Goal: Transaction & Acquisition: Purchase product/service

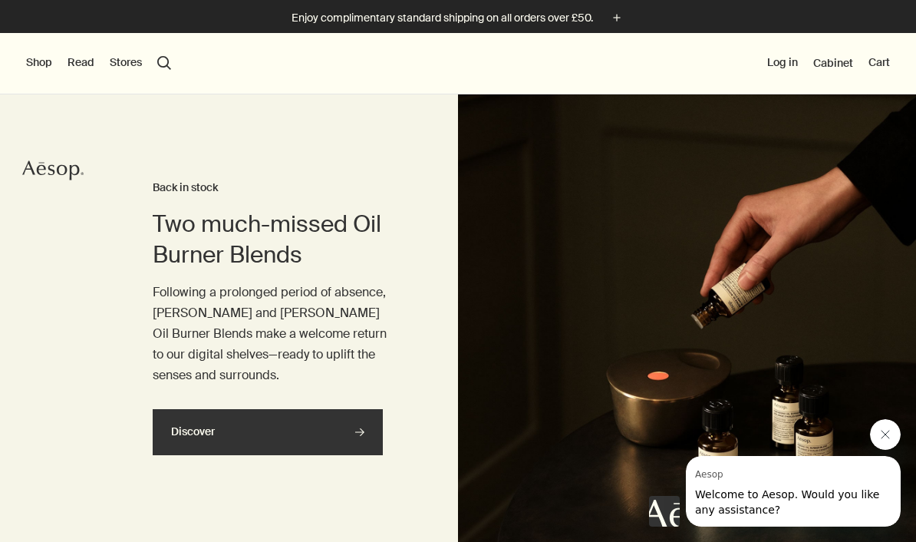
click at [320, 427] on link "Discover rightArrow" at bounding box center [268, 432] width 230 height 46
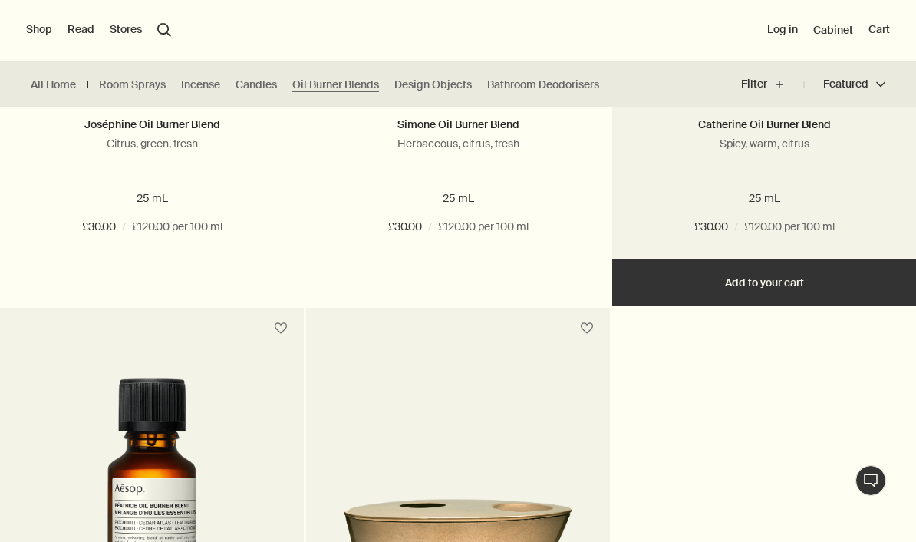
scroll to position [628, 0]
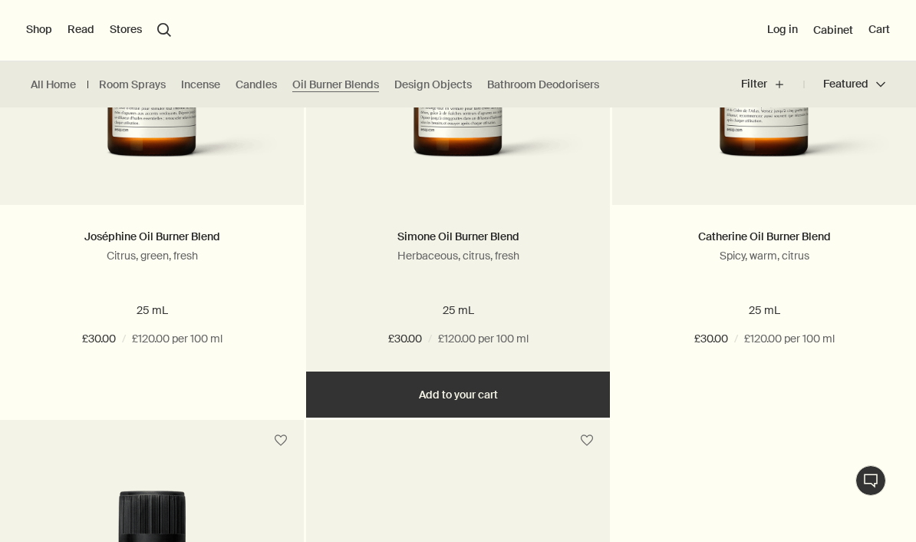
click at [460, 191] on link at bounding box center [458, 53] width 304 height 304
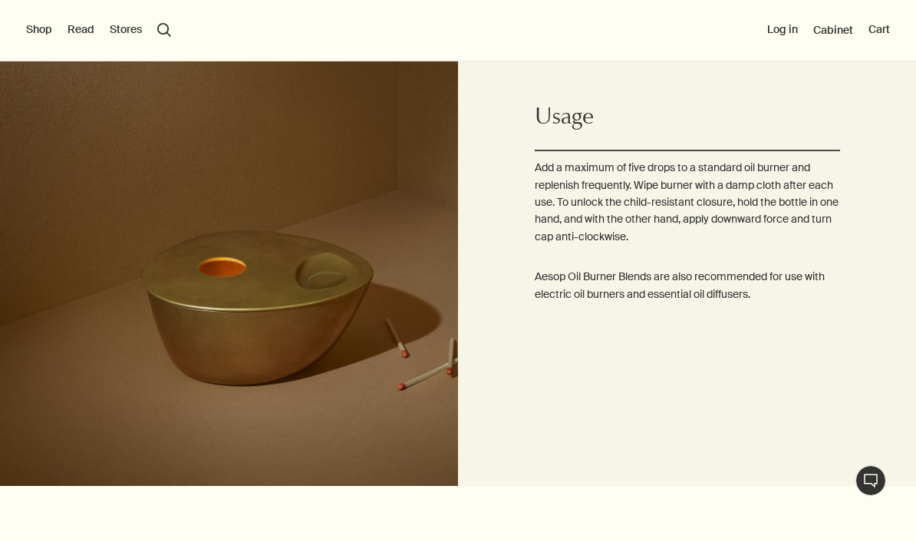
scroll to position [1044, 0]
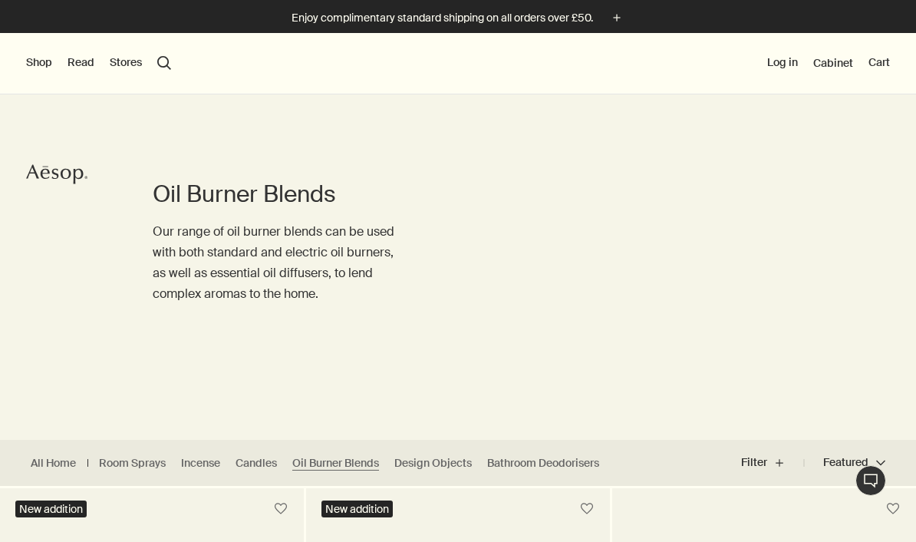
click at [49, 64] on button "Shop" at bounding box center [39, 62] width 26 height 15
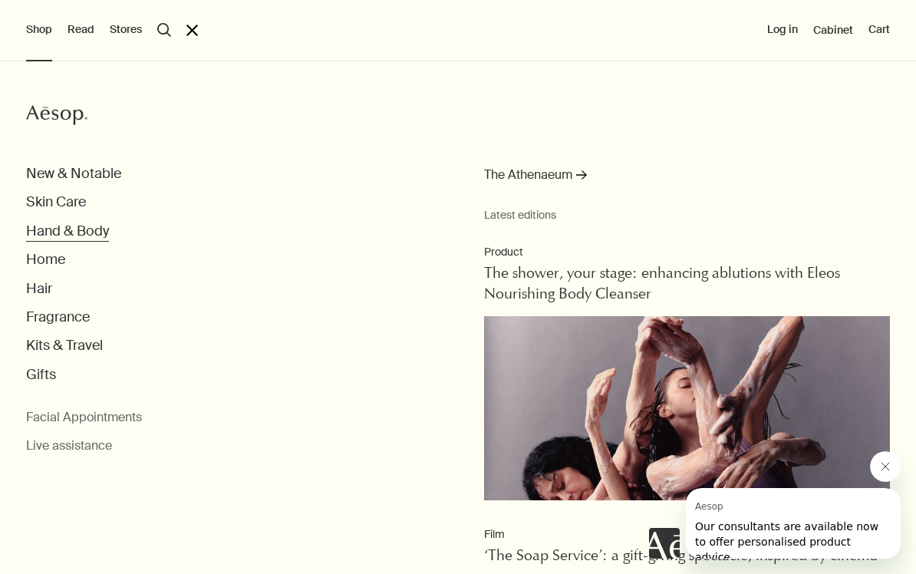
click at [77, 237] on button "Hand & Body" at bounding box center [67, 231] width 83 height 18
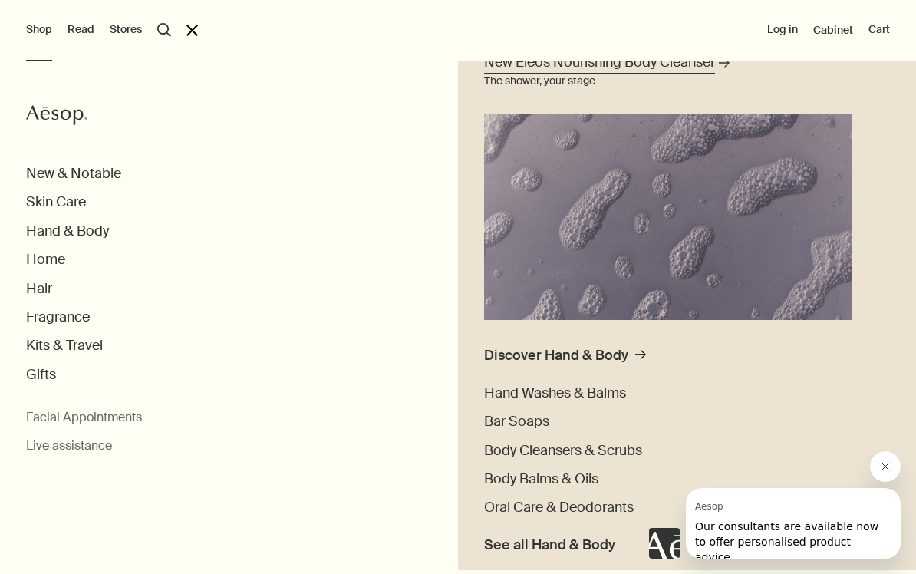
scroll to position [183, 0]
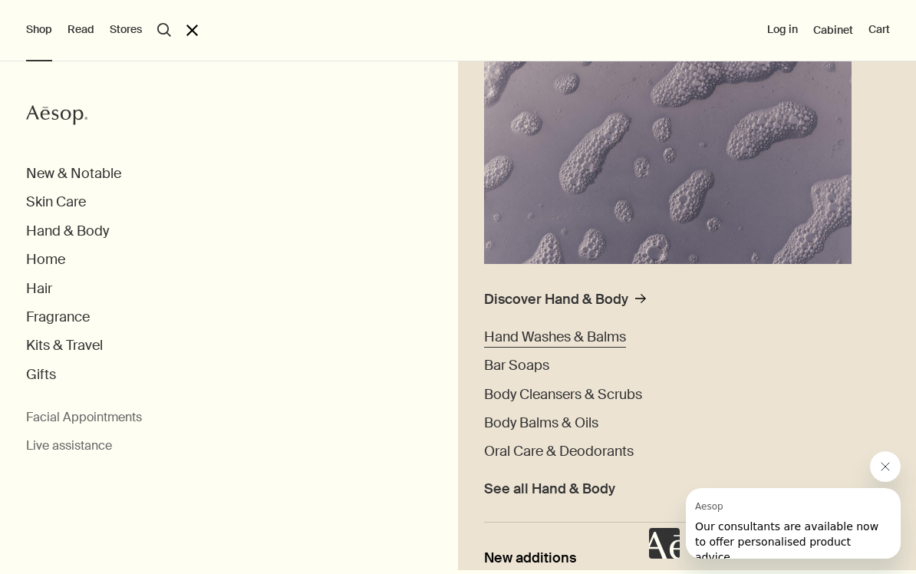
click at [618, 334] on span "Hand Washes & Balms" at bounding box center [555, 337] width 142 height 18
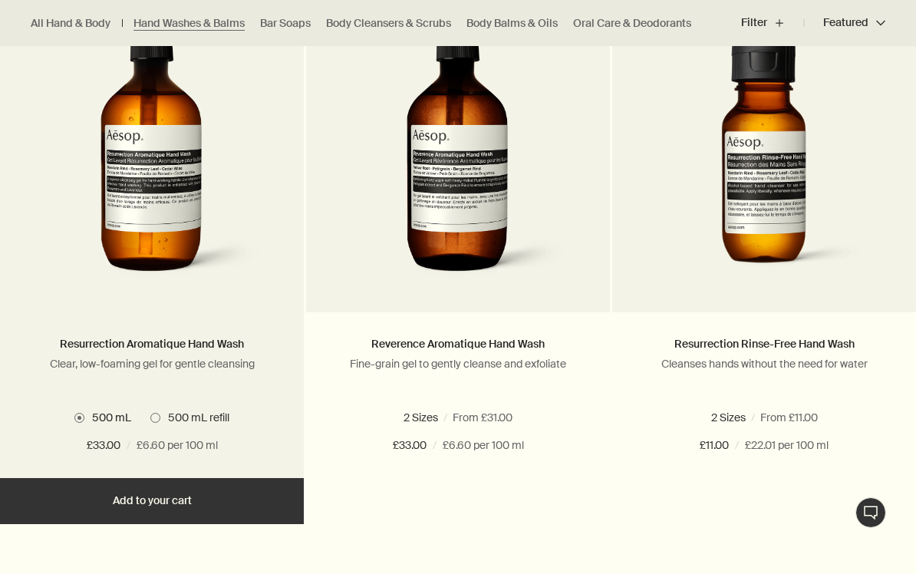
scroll to position [1120, 0]
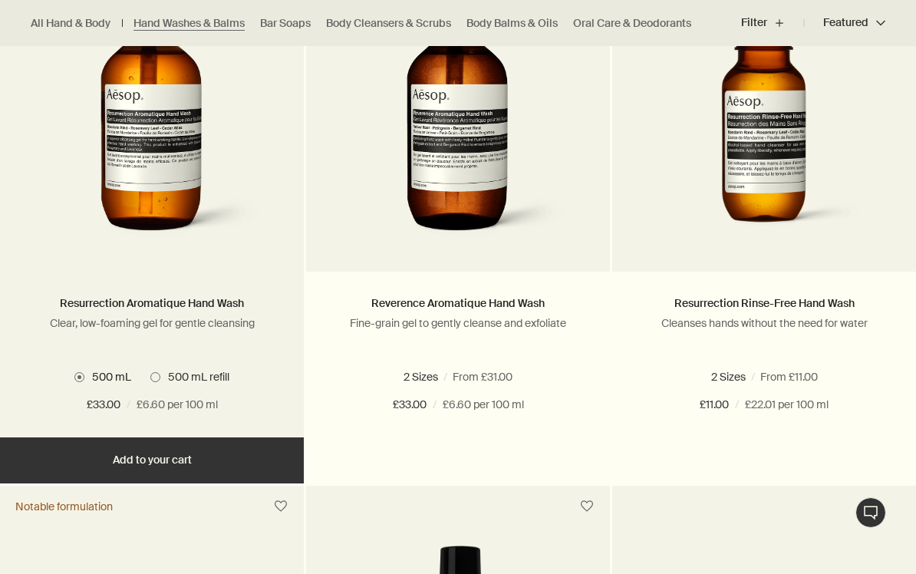
click at [175, 460] on button "Add Add to your cart" at bounding box center [152, 460] width 304 height 46
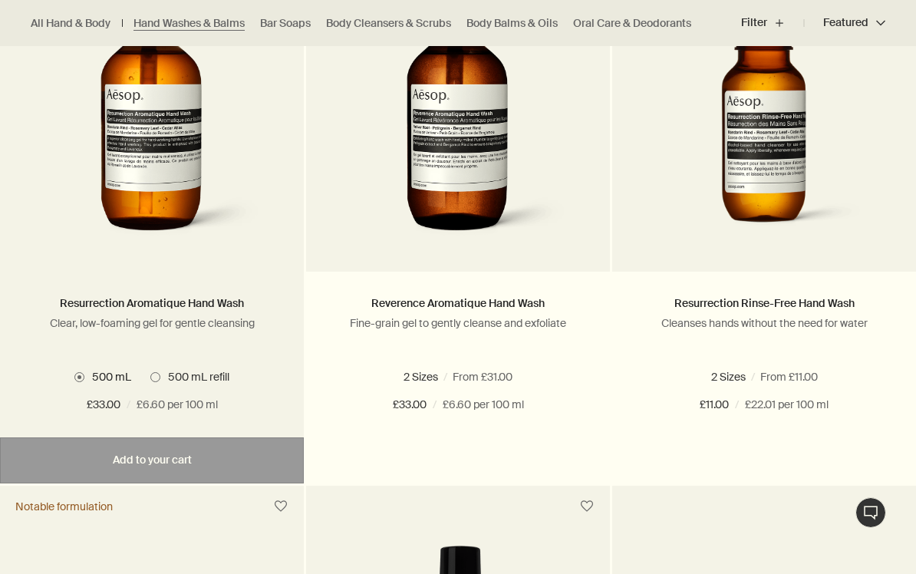
click at [160, 377] on span "500 mL refill" at bounding box center [194, 377] width 69 height 14
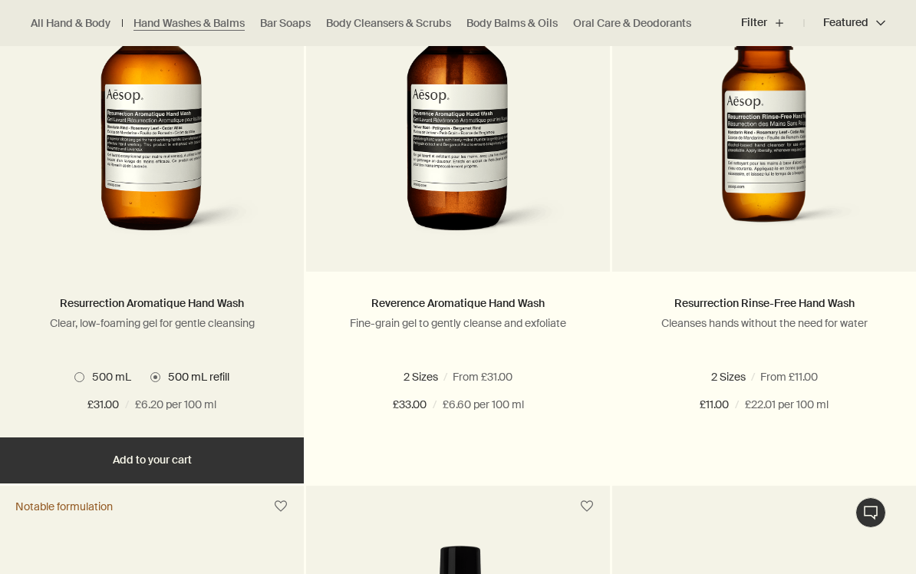
click at [71, 381] on ul "500 mL 500 mL refill" at bounding box center [152, 377] width 258 height 20
click at [74, 379] on label "500 mL" at bounding box center [102, 377] width 57 height 14
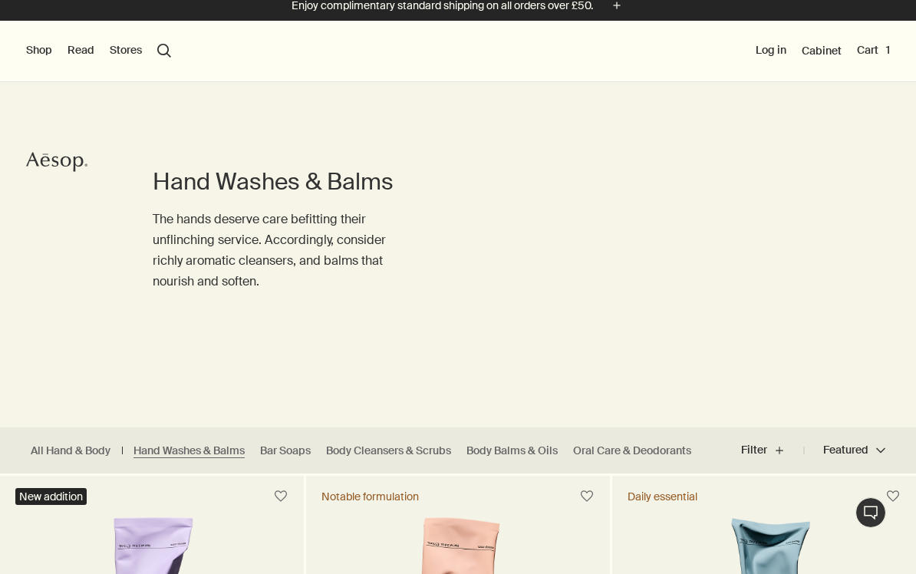
scroll to position [0, 0]
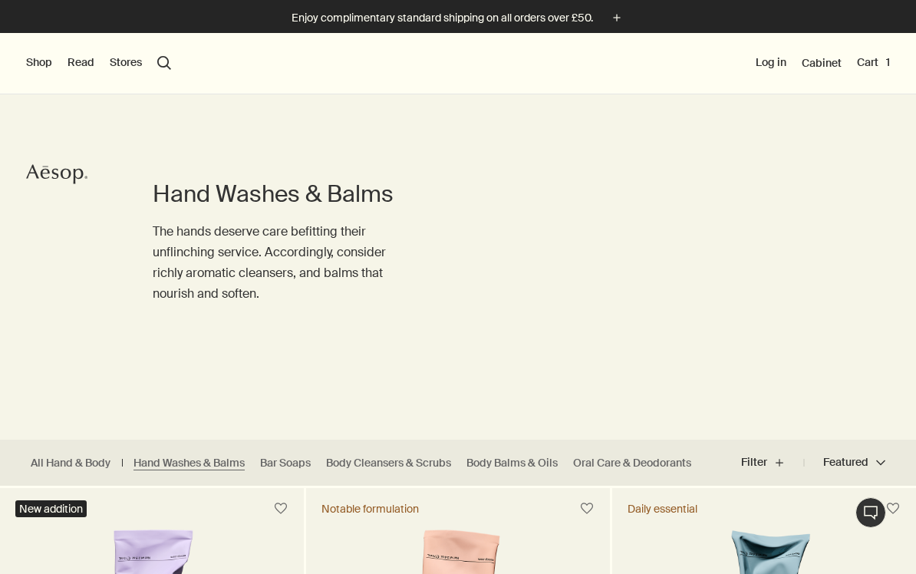
click at [32, 66] on button "Shop" at bounding box center [39, 62] width 26 height 15
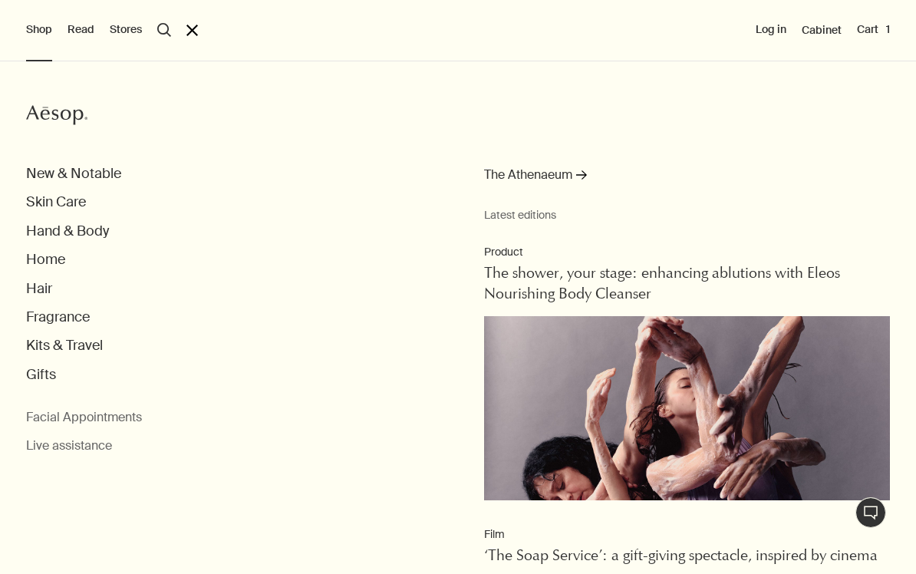
click at [67, 123] on icon "Aesop" at bounding box center [56, 115] width 61 height 23
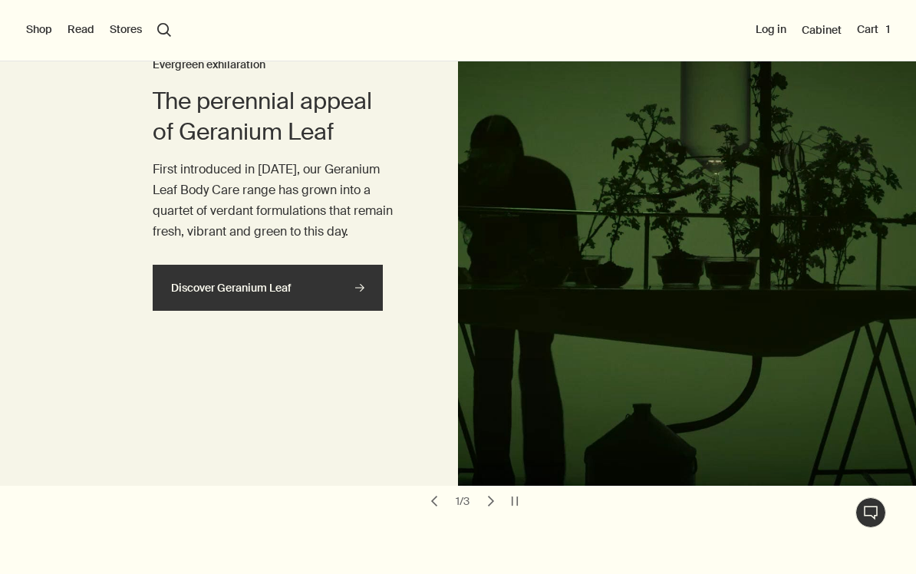
click at [292, 281] on link "Discover Geranium Leaf rightArrow" at bounding box center [268, 288] width 230 height 46
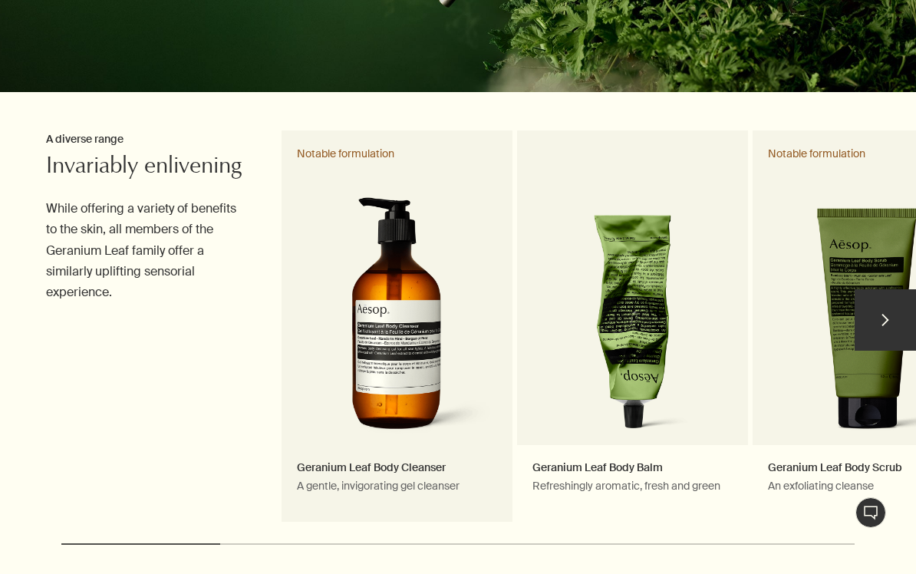
scroll to position [407, 0]
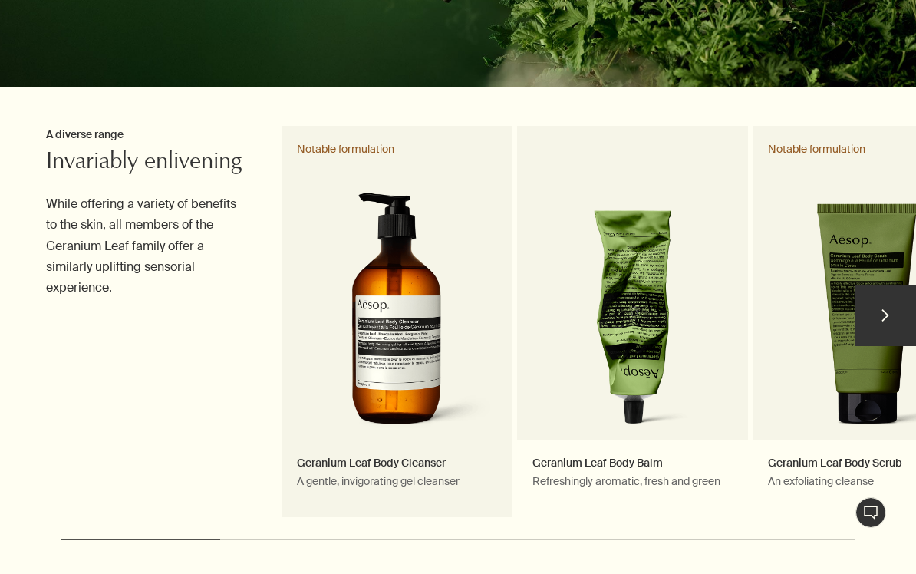
click at [391, 341] on link "Geranium Leaf Body Cleanser A gentle, invigorating gel cleanser Notable formula…" at bounding box center [397, 322] width 231 height 393
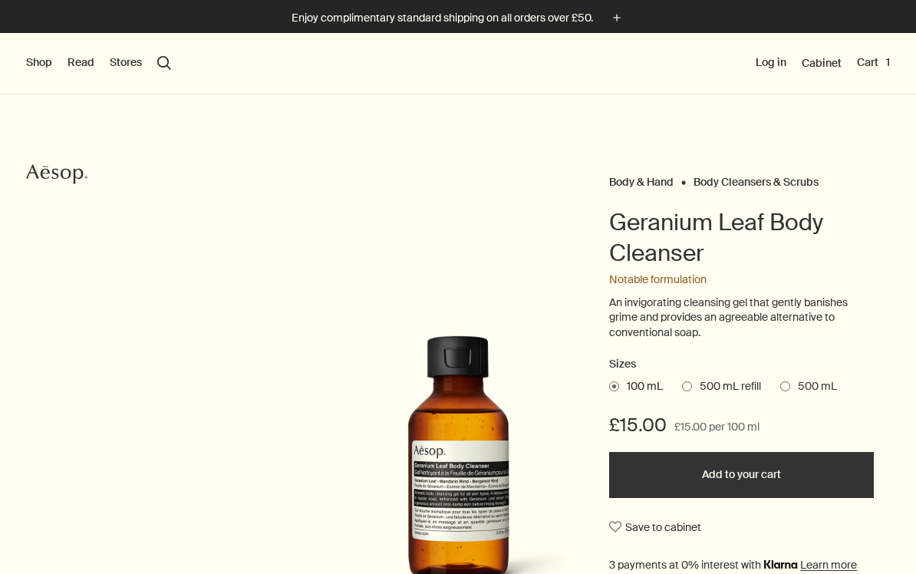
scroll to position [25, 0]
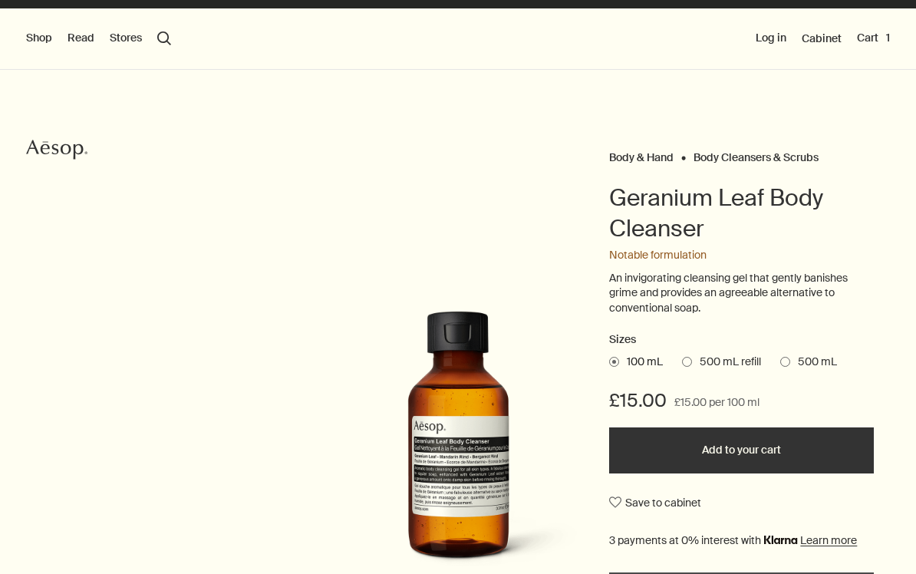
click at [820, 363] on span "500 mL" at bounding box center [813, 361] width 47 height 15
click at [780, 363] on input "500 mL" at bounding box center [780, 359] width 0 height 10
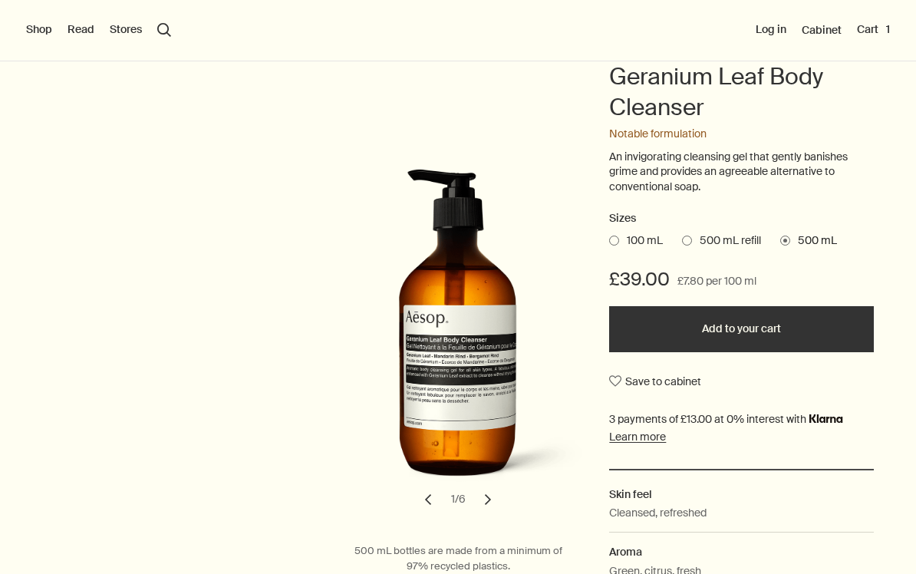
scroll to position [145, 0]
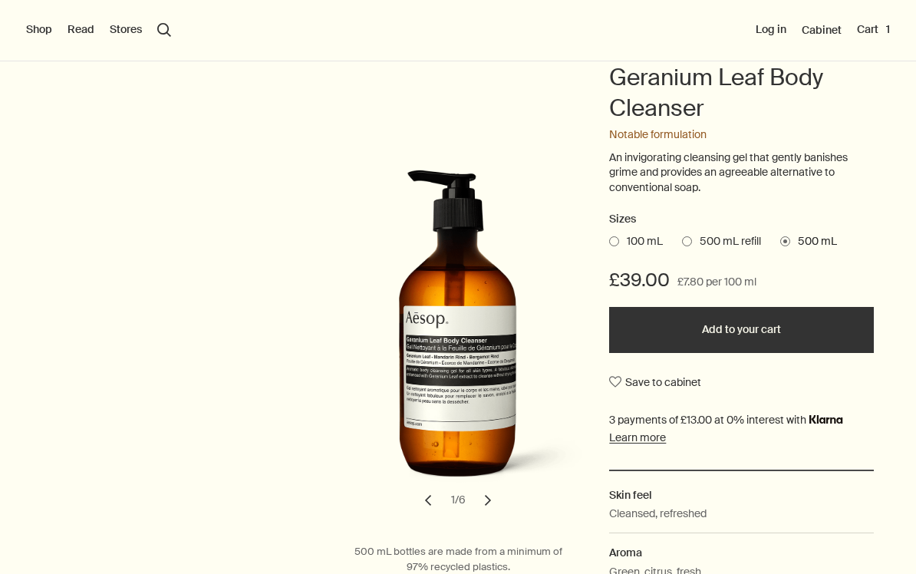
click at [772, 331] on button "Add to your cart" at bounding box center [741, 330] width 265 height 46
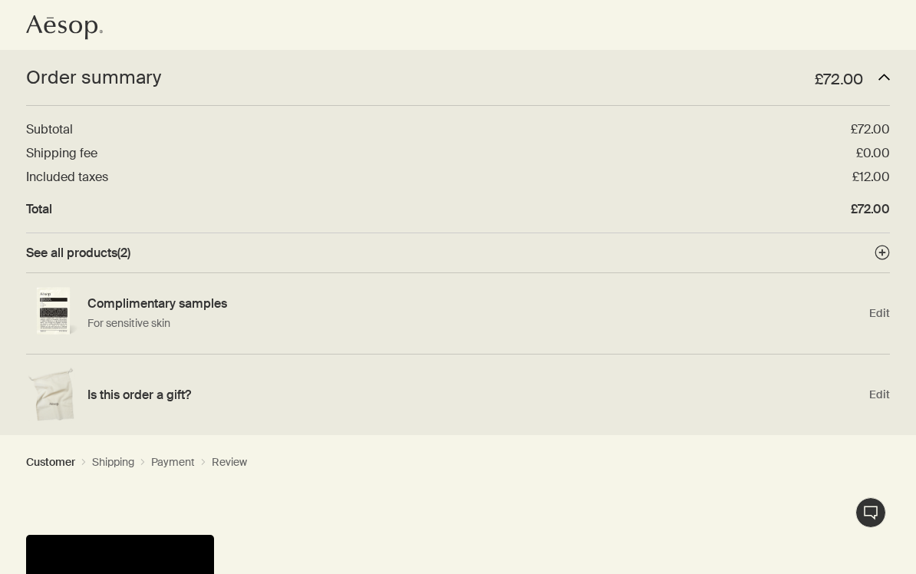
click at [882, 70] on div "Order summary £72.00 downArrow" at bounding box center [458, 77] width 864 height 25
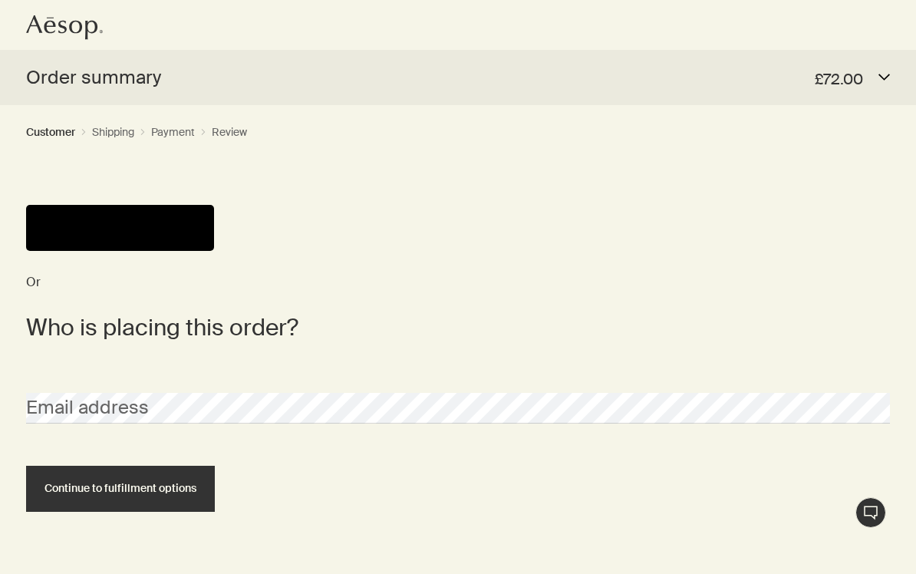
click at [28, 35] on icon "Aesop logo" at bounding box center [64, 27] width 77 height 25
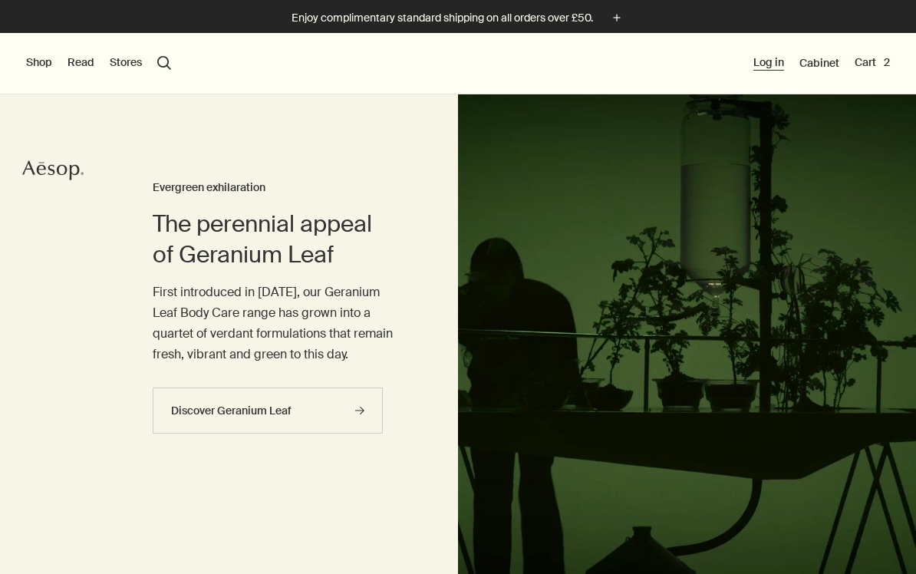
click at [769, 70] on button "Log in" at bounding box center [768, 62] width 31 height 15
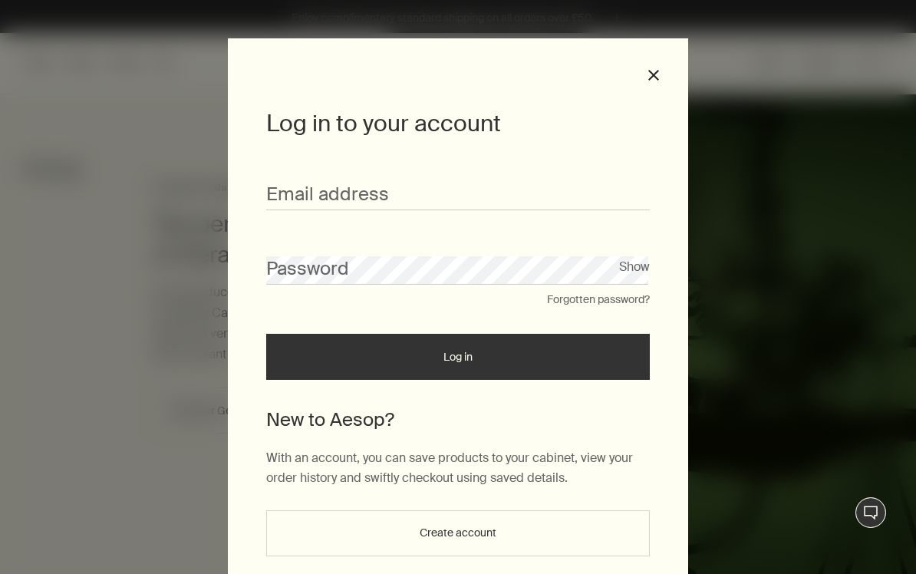
click at [538, 220] on form "Email address Password Show Forgotten password? Log in" at bounding box center [458, 271] width 384 height 217
click at [524, 206] on input "Email address" at bounding box center [458, 196] width 384 height 28
type input "**********"
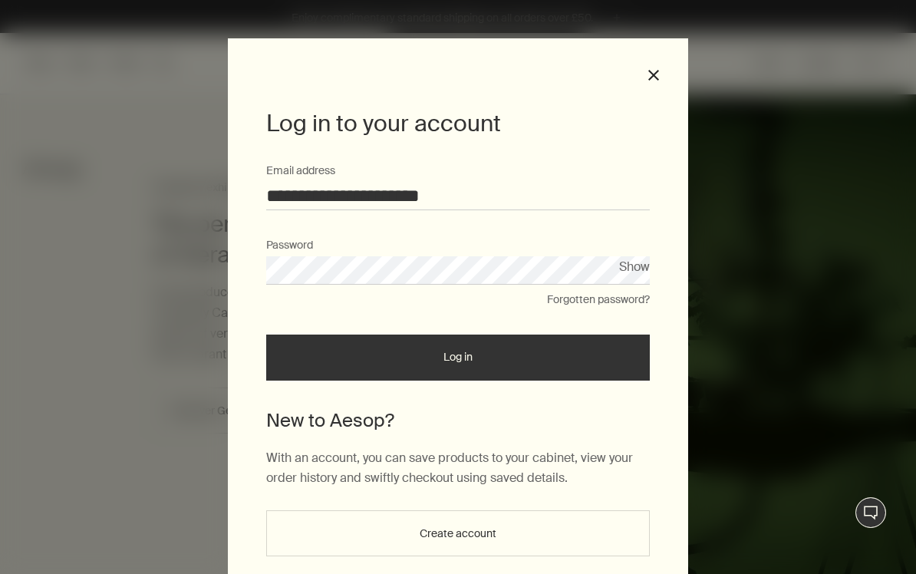
click at [458, 357] on button "Log in" at bounding box center [458, 357] width 384 height 46
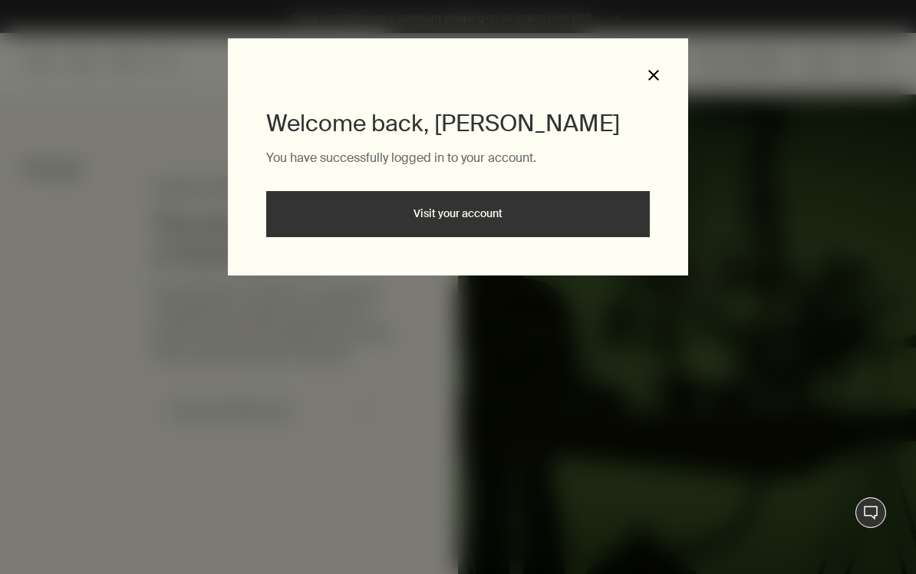
click at [647, 77] on button "close" at bounding box center [654, 75] width 14 height 14
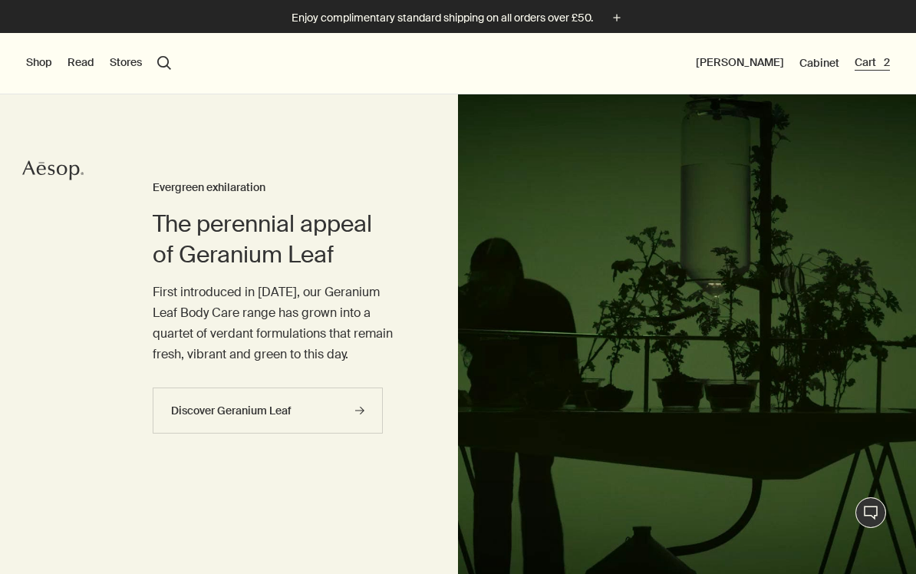
click at [878, 58] on button "Cart 2" at bounding box center [872, 62] width 35 height 15
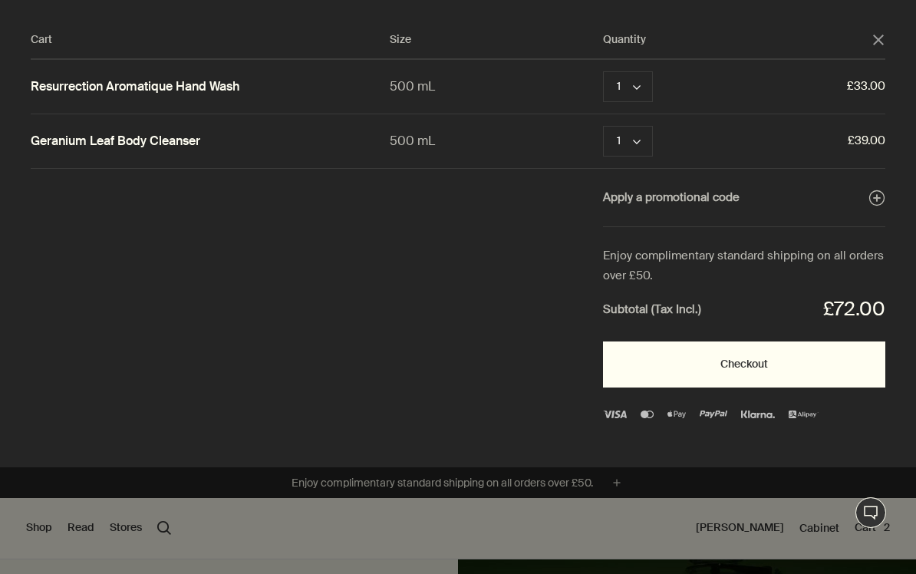
click at [673, 366] on button "Checkout" at bounding box center [744, 364] width 282 height 46
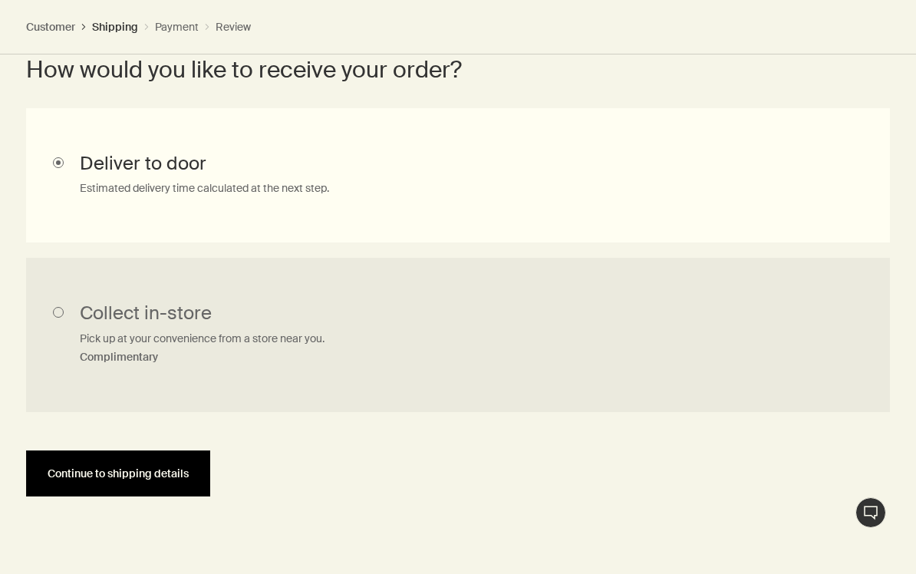
scroll to position [816, 0]
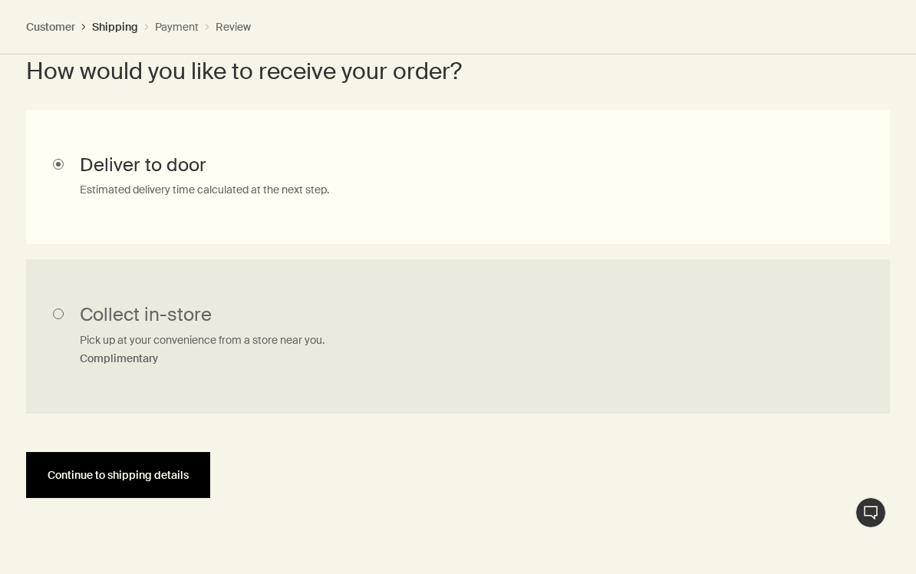
click at [140, 486] on button "Continue to shipping details" at bounding box center [118, 475] width 184 height 46
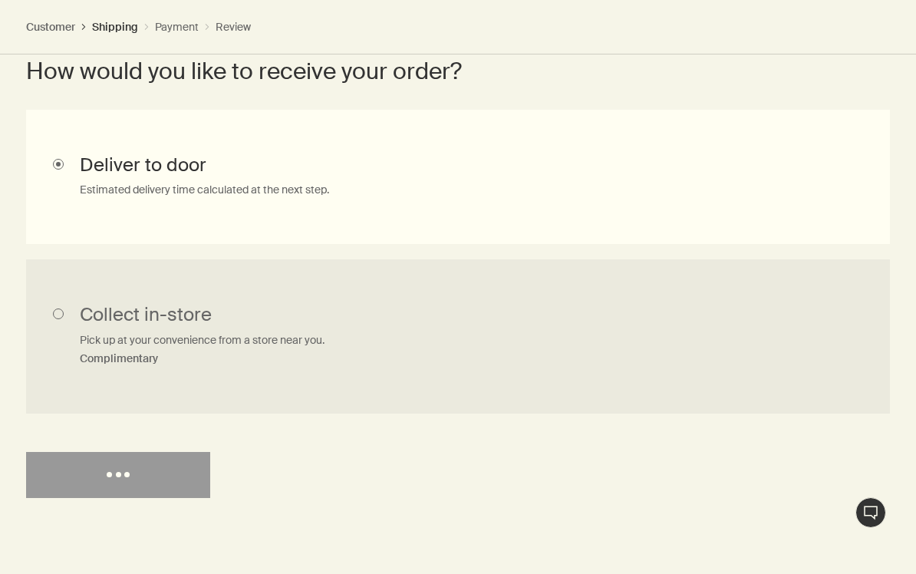
select select "GB"
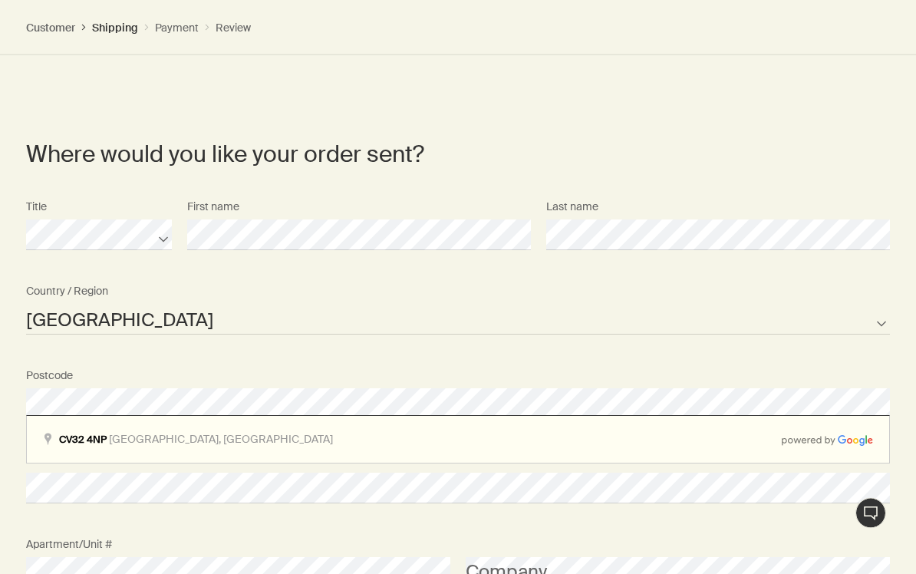
scroll to position [1053, 0]
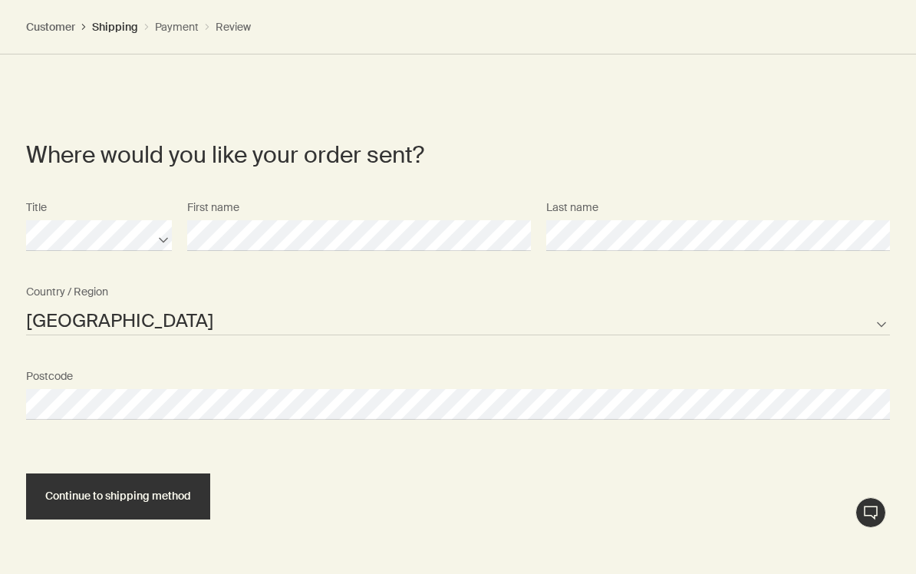
select select "GB"
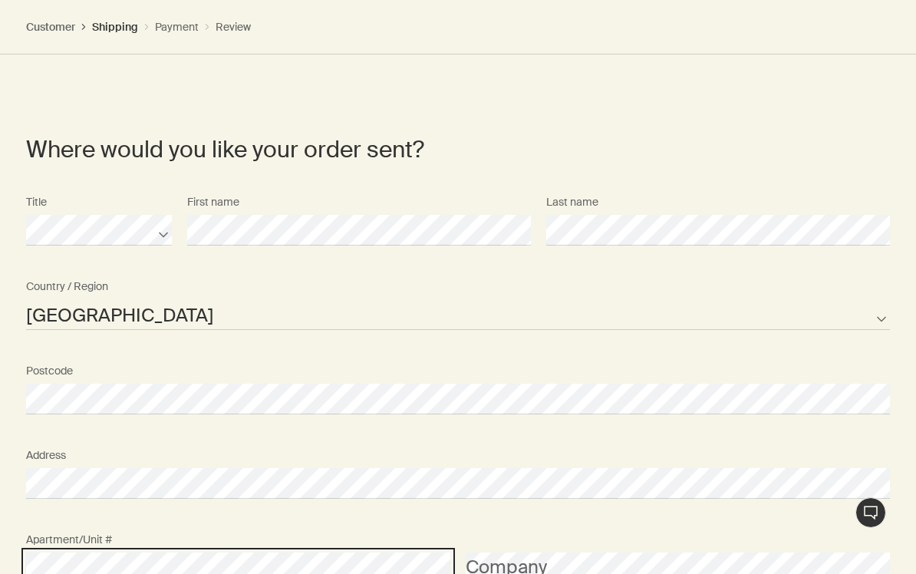
scroll to position [1299, 0]
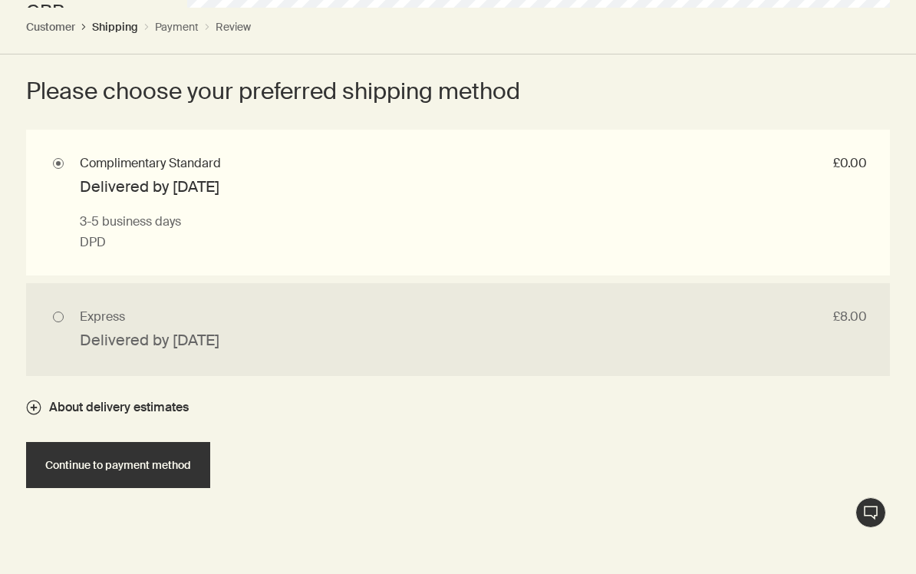
scroll to position [1786, 0]
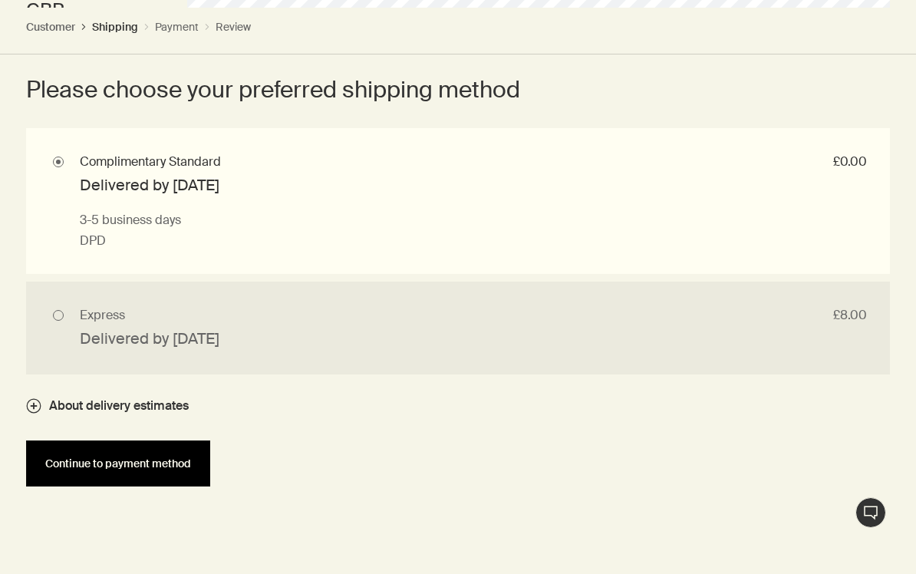
click at [134, 466] on button "Continue to payment method" at bounding box center [118, 463] width 184 height 46
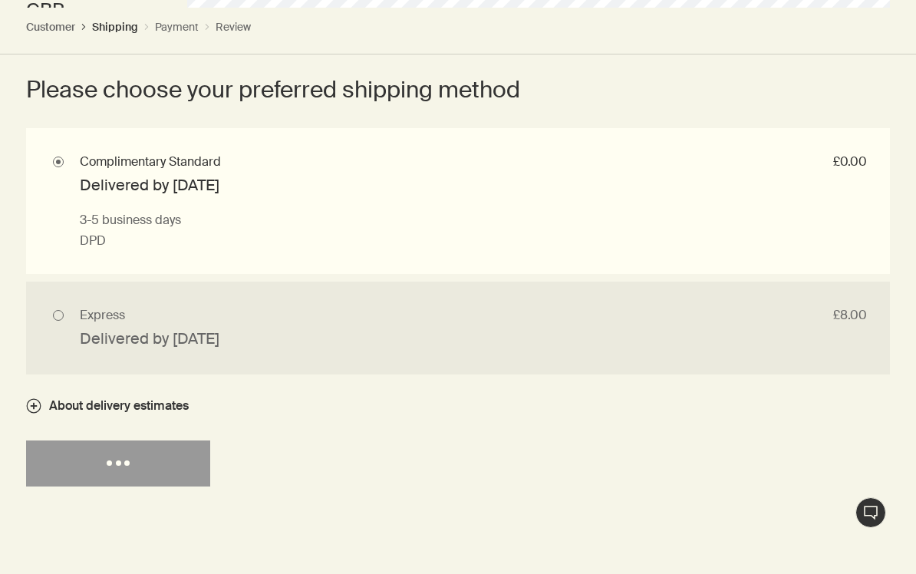
select select "GB"
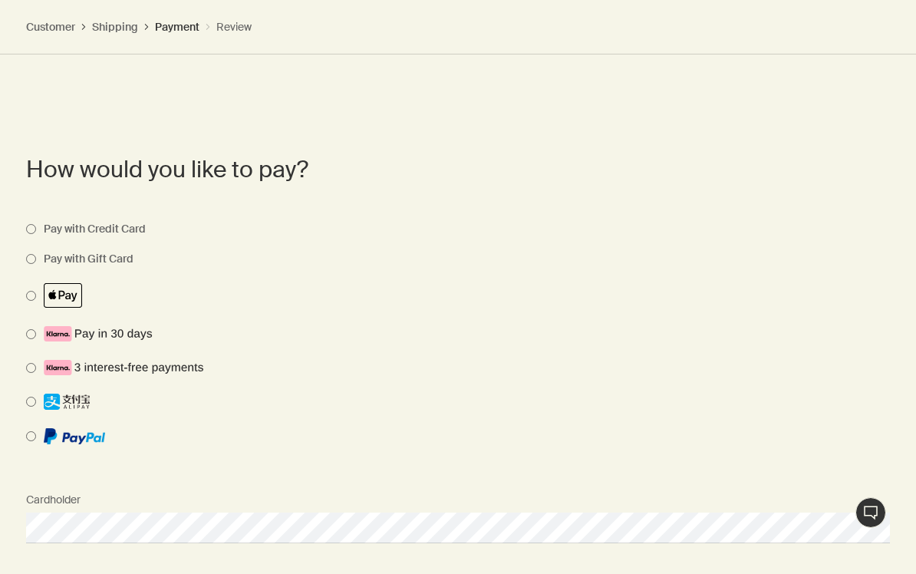
scroll to position [1468, 0]
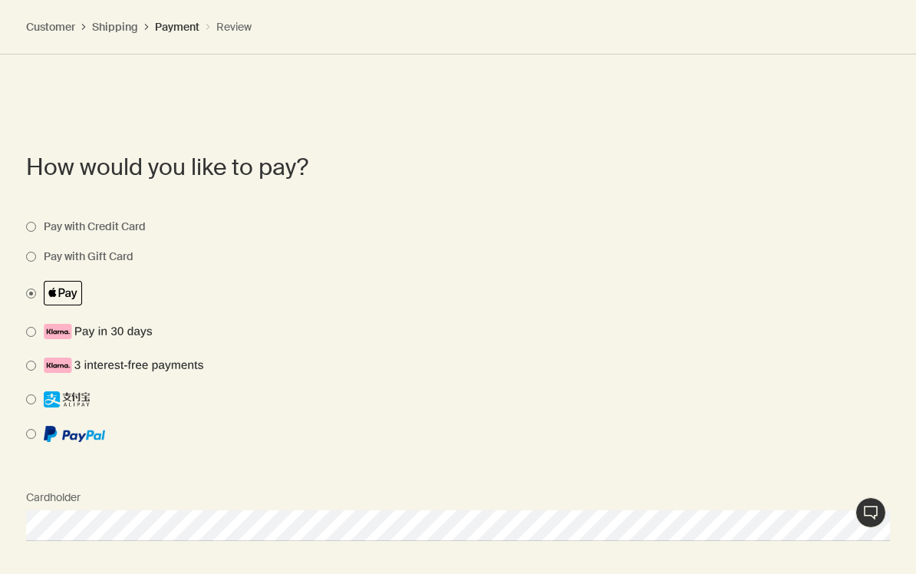
click at [56, 281] on span at bounding box center [446, 293] width 841 height 25
click at [31, 282] on span at bounding box center [446, 293] width 841 height 25
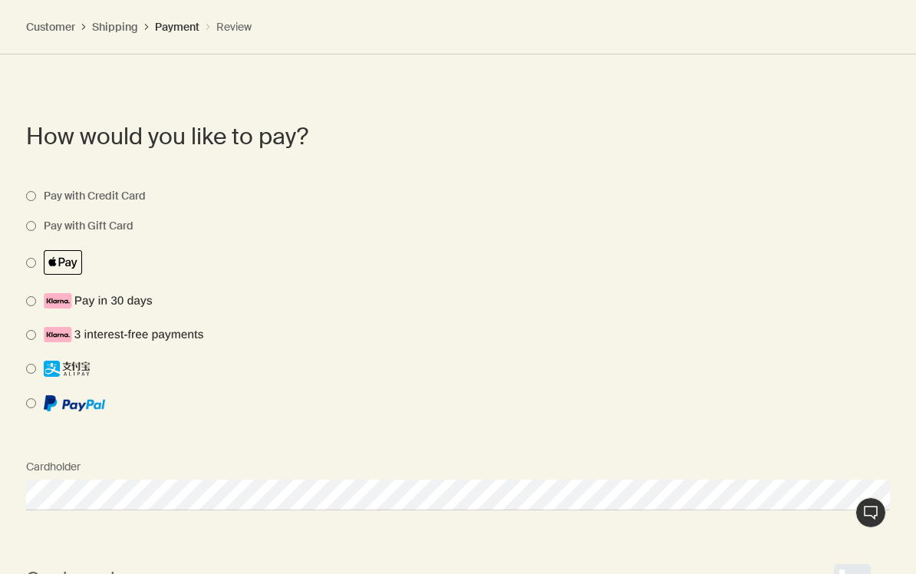
scroll to position [1503, 0]
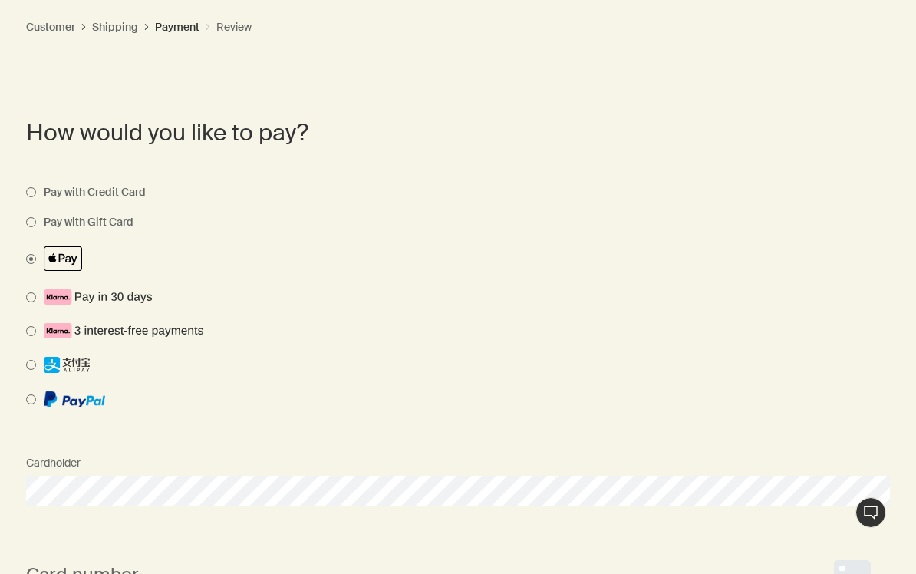
click at [31, 249] on span at bounding box center [446, 258] width 841 height 25
select select "GB"
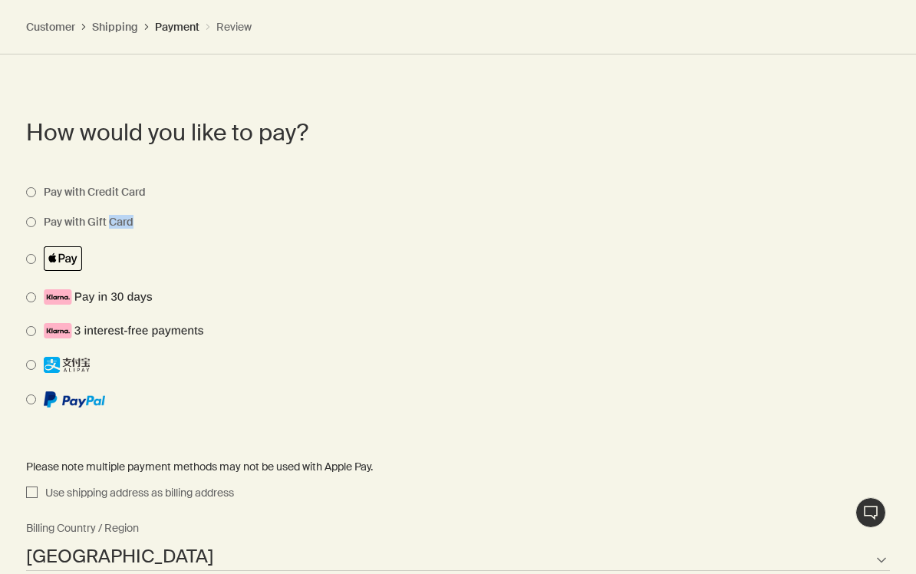
select select "GB"
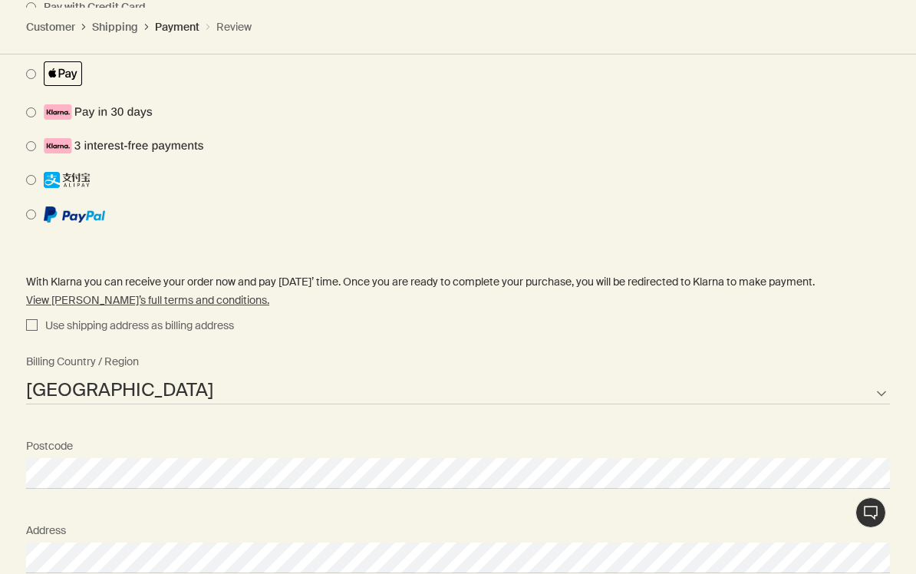
scroll to position [1688, 0]
select select "GB"
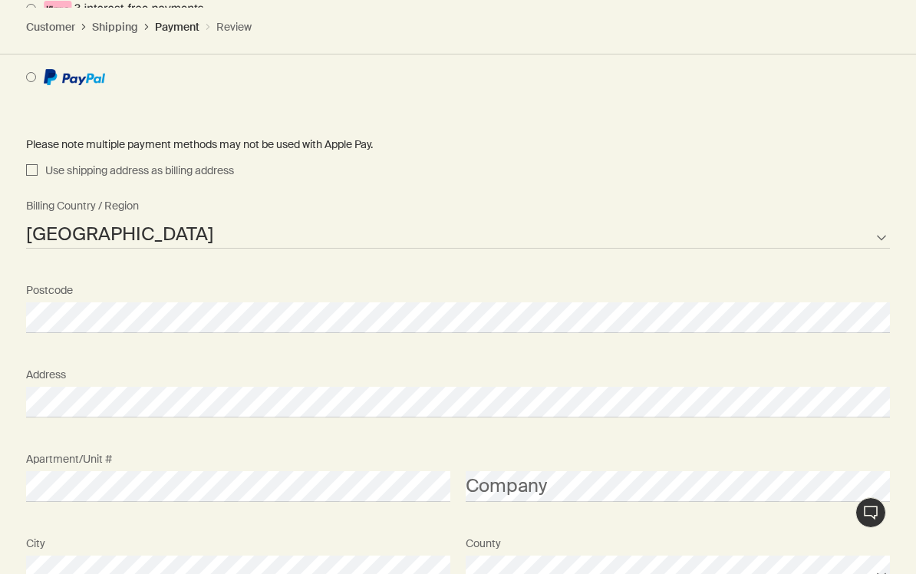
scroll to position [1922, 0]
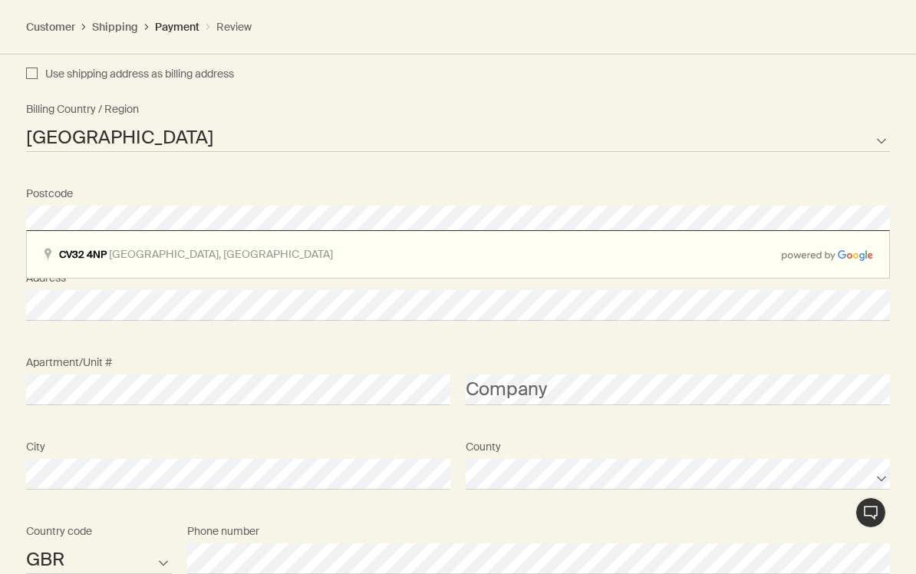
click at [30, 67] on input "Use shipping address as billing address" at bounding box center [32, 74] width 12 height 18
checkbox input "true"
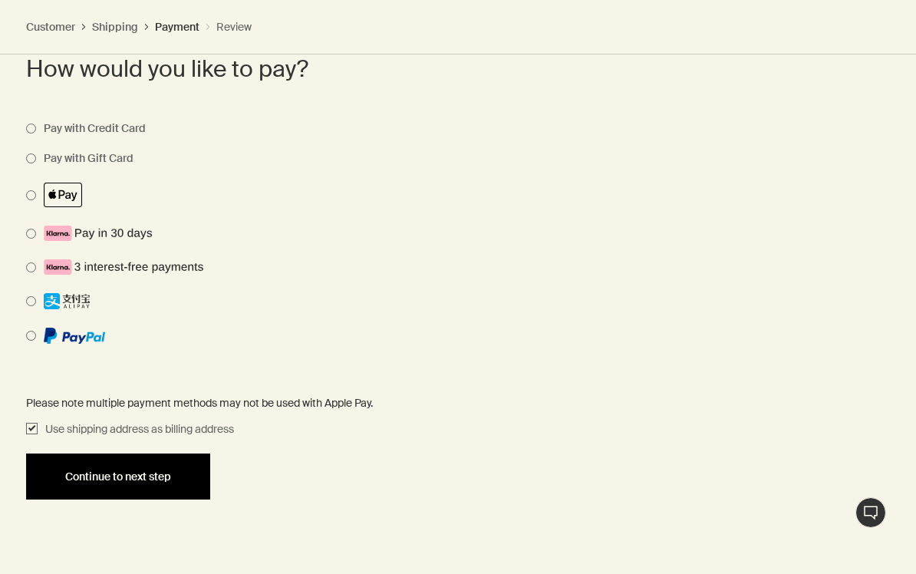
scroll to position [1566, 0]
click at [151, 473] on span "Continue to next step" at bounding box center [118, 478] width 106 height 12
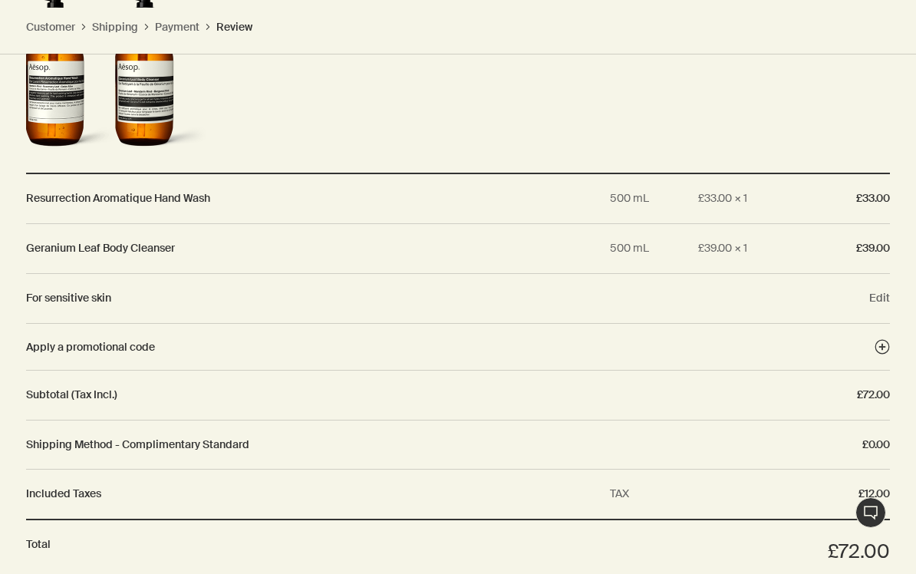
scroll to position [2149, 0]
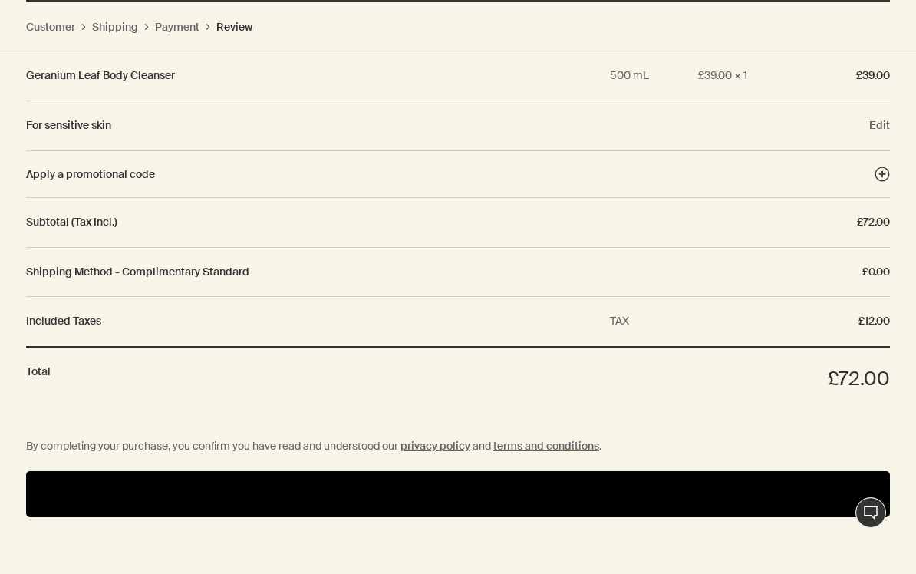
click at [190, 474] on button "Pay" at bounding box center [458, 494] width 864 height 46
